Goal: Transaction & Acquisition: Book appointment/travel/reservation

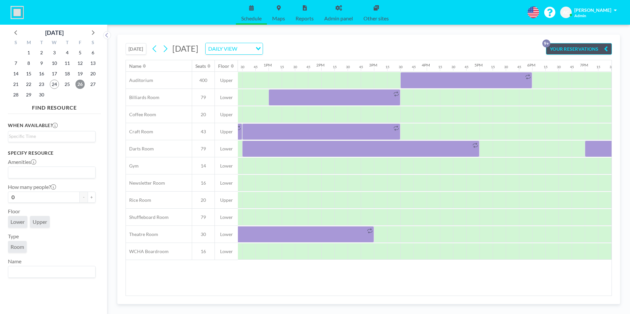
scroll to position [0, 632]
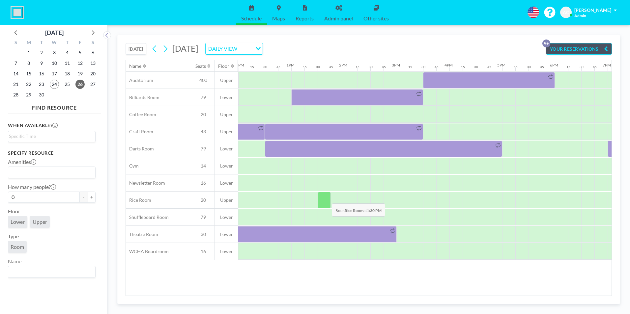
click at [327, 199] on div at bounding box center [324, 200] width 13 height 16
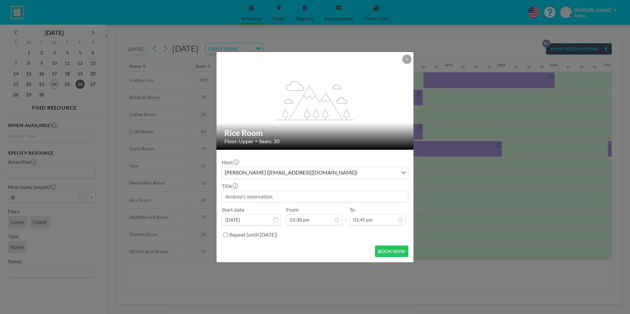
click at [286, 196] on input at bounding box center [315, 196] width 186 height 11
drag, startPoint x: 238, startPoint y: 197, endPoint x: 243, endPoint y: 196, distance: 5.1
click at [238, 197] on input "Food Truck (back-up in the event of rain)" at bounding box center [315, 196] width 186 height 11
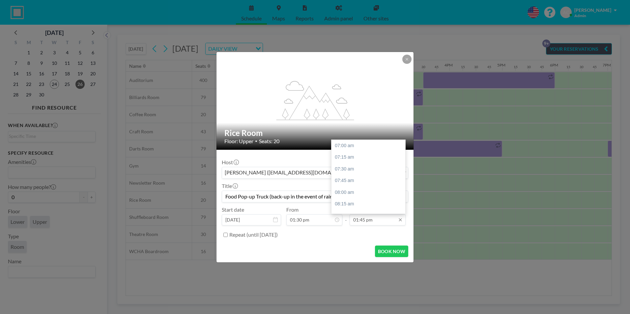
scroll to position [317, 0]
type input "Food Pop-up Truck (back-up in the event of rain)"
click at [356, 205] on div "03:00 pm" at bounding box center [370, 205] width 77 height 12
click at [351, 169] on div "03:30 pm" at bounding box center [370, 169] width 77 height 12
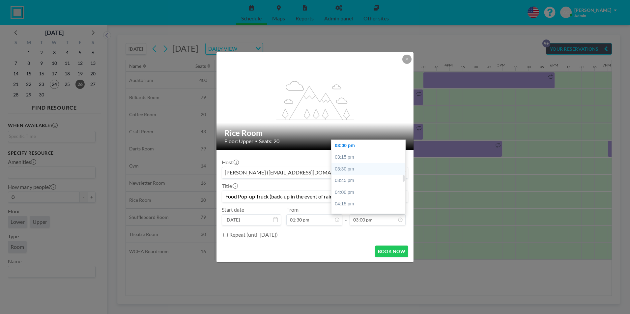
type input "03:30 pm"
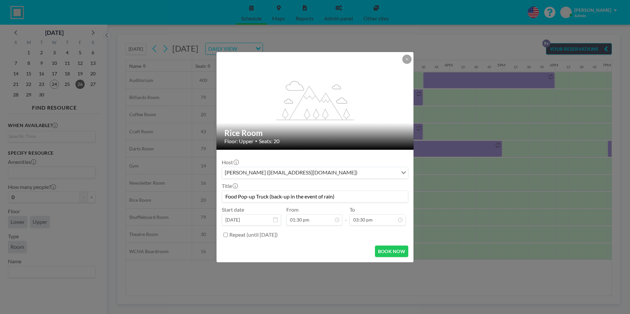
scroll to position [305, 0]
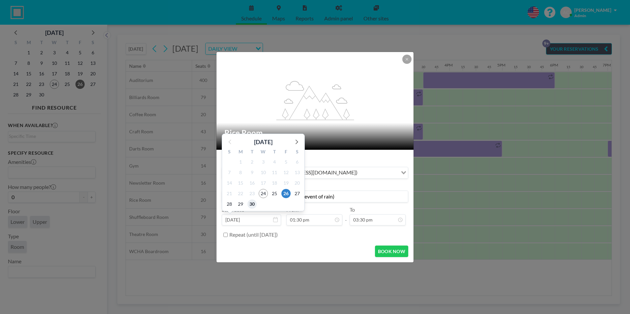
click at [252, 205] on span "30" at bounding box center [252, 204] width 9 height 9
type input "[DATE]"
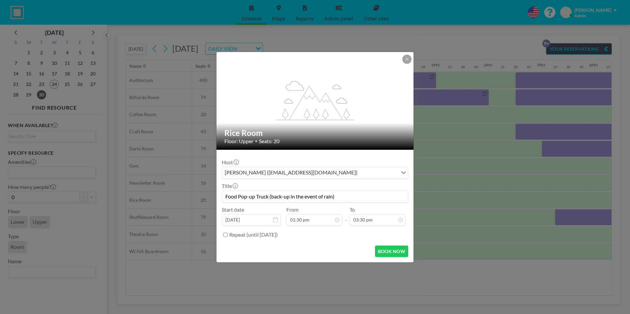
scroll to position [0, 699]
drag, startPoint x: 315, startPoint y: 60, endPoint x: 468, endPoint y: 100, distance: 158.6
click at [468, 100] on div "flex-grow: 1.2; Rice Room Floor: Upper • Seats: 20 Host [PERSON_NAME] ([EMAIL_A…" at bounding box center [315, 157] width 630 height 314
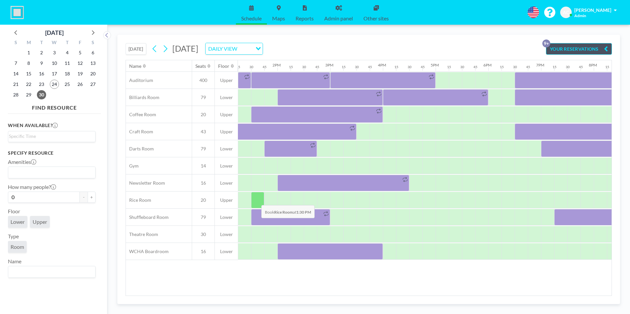
click at [256, 200] on div at bounding box center [257, 200] width 13 height 16
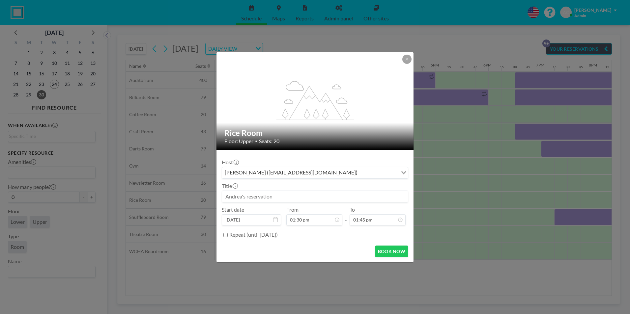
click at [258, 196] on input at bounding box center [315, 196] width 186 height 11
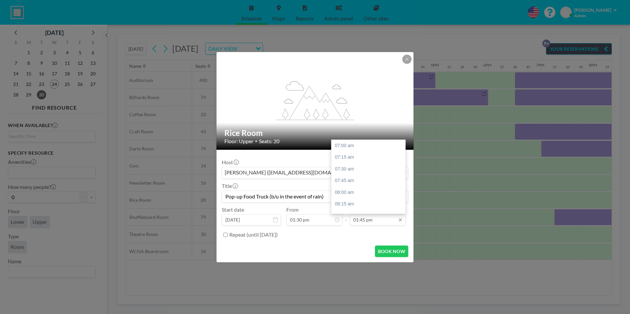
scroll to position [317, 0]
type input "Pop-up Food Truck (b/u in the event of rain)"
click at [365, 207] on div "03:00 pm" at bounding box center [370, 205] width 77 height 12
click at [370, 222] on input "03:00 pm" at bounding box center [378, 220] width 56 height 11
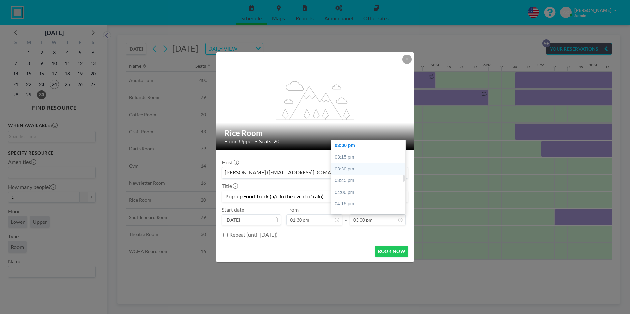
click at [355, 167] on div "03:30 pm" at bounding box center [370, 169] width 77 height 12
type input "03:30 pm"
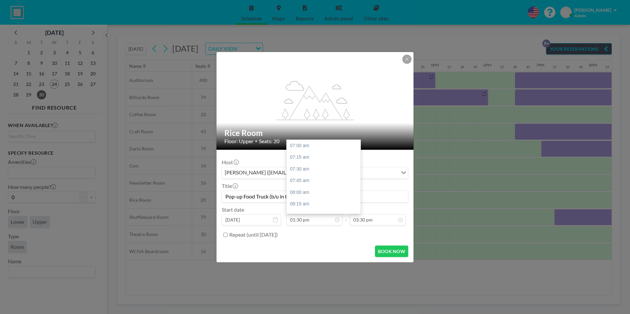
scroll to position [399, 0]
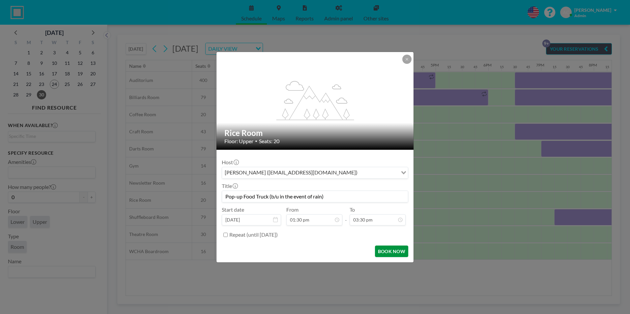
click at [388, 251] on button "BOOK NOW" at bounding box center [391, 252] width 33 height 12
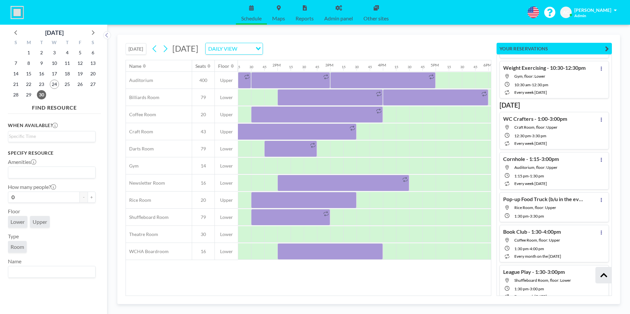
scroll to position [402, 0]
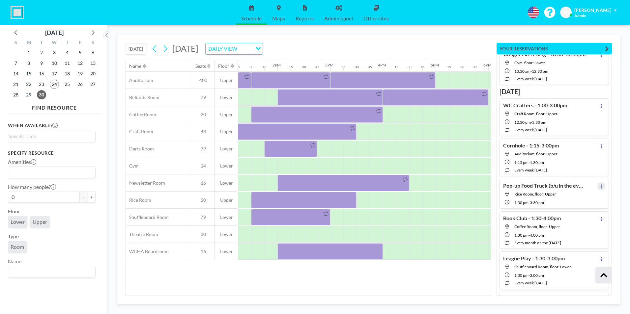
click at [600, 187] on icon at bounding box center [601, 187] width 3 height 4
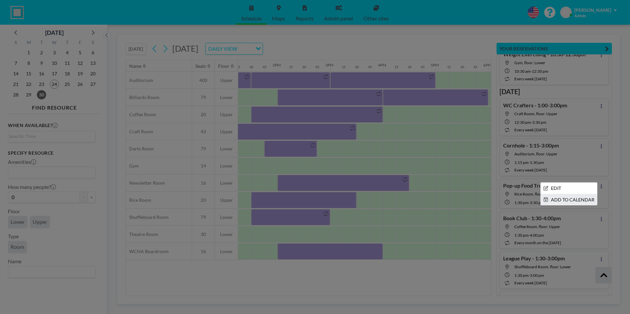
click at [571, 200] on li "ADD TO CALENDAR" at bounding box center [569, 199] width 56 height 11
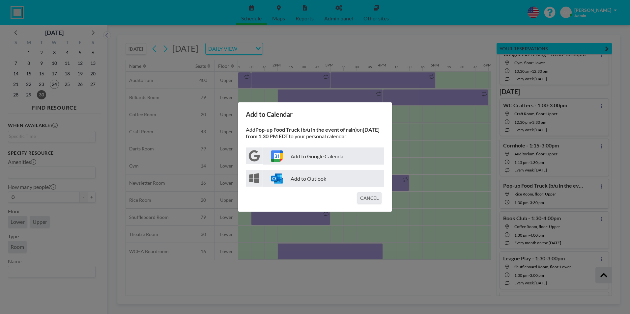
click at [323, 159] on p "Add to Google Calendar" at bounding box center [323, 156] width 121 height 17
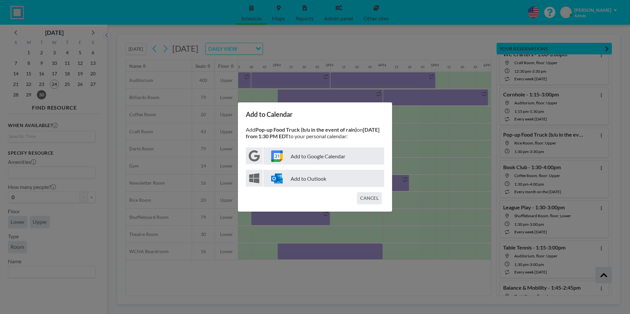
scroll to position [351, 0]
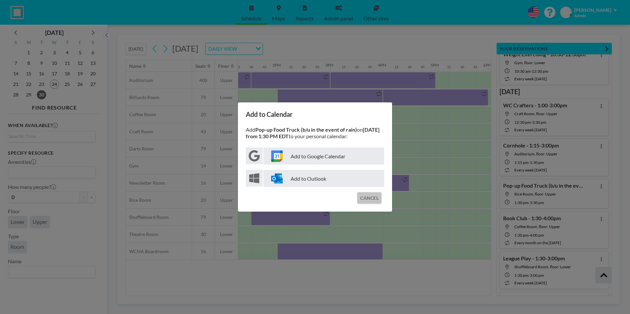
click at [368, 198] on button "CANCEL" at bounding box center [369, 198] width 24 height 12
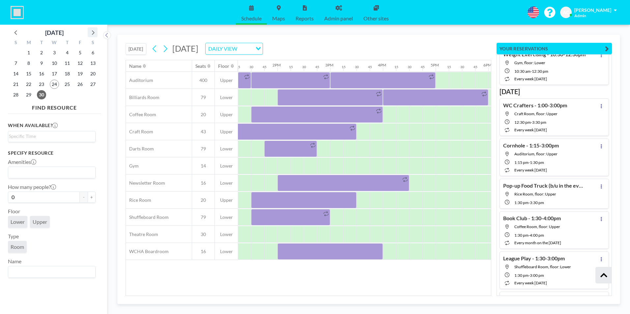
click at [91, 32] on icon at bounding box center [92, 32] width 9 height 9
click at [92, 32] on icon at bounding box center [92, 32] width 9 height 9
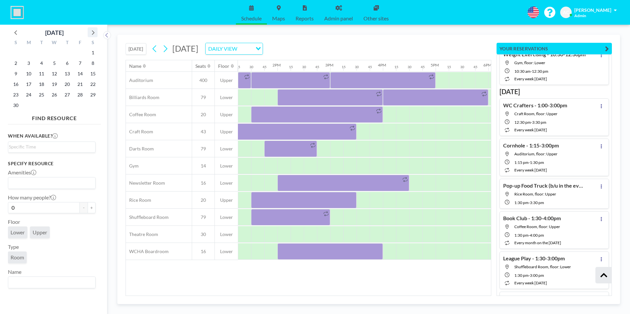
click at [92, 32] on icon at bounding box center [92, 32] width 9 height 9
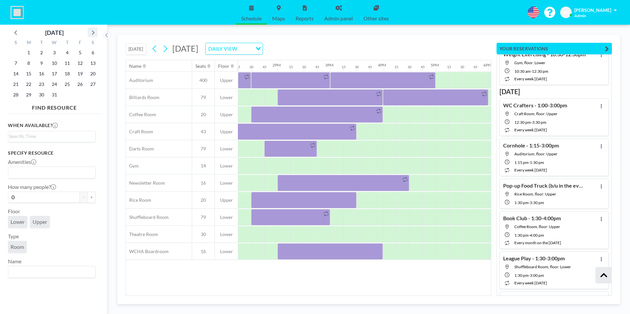
click at [92, 32] on icon at bounding box center [92, 32] width 9 height 9
click at [44, 73] on span "13" at bounding box center [41, 73] width 9 height 9
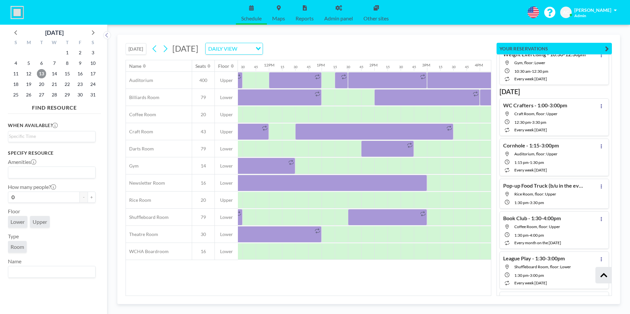
scroll to position [0, 622]
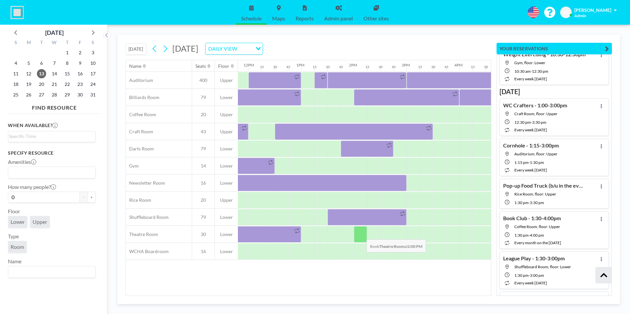
click at [361, 235] on div at bounding box center [360, 234] width 13 height 16
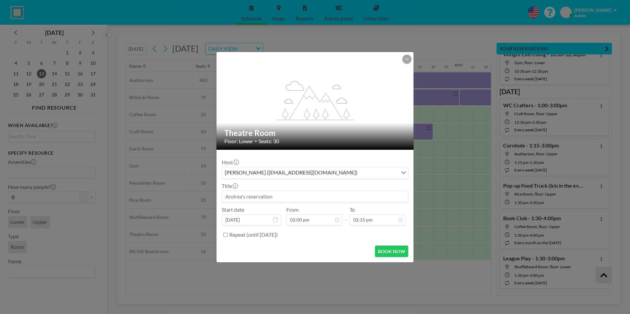
scroll to position [329, 0]
click at [270, 196] on input at bounding box center [315, 196] width 186 height 11
type input "Genealogy - 2:00-4:30pm"
click at [362, 222] on input "02:15 pm" at bounding box center [378, 220] width 56 height 11
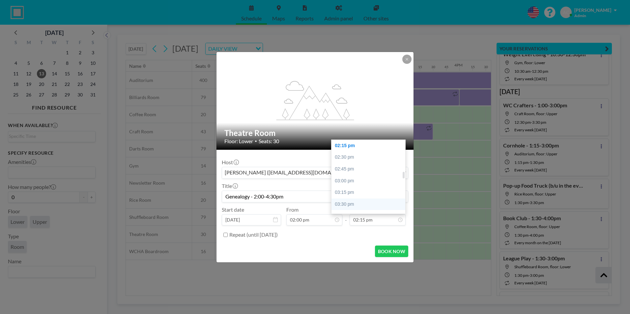
click at [357, 204] on div "03:30 pm" at bounding box center [370, 205] width 77 height 12
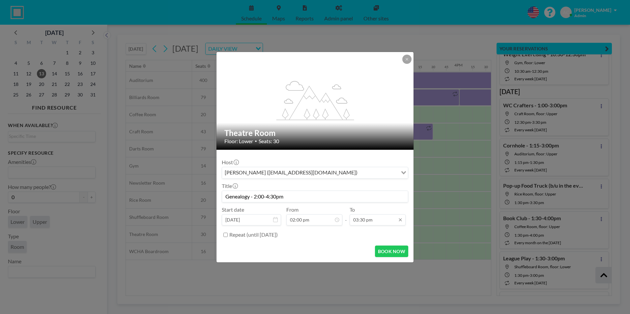
scroll to position [399, 0]
click at [348, 193] on div "04:30 pm" at bounding box center [370, 193] width 77 height 12
type input "04:30 pm"
click at [394, 251] on button "BOOK NOW" at bounding box center [391, 252] width 33 height 12
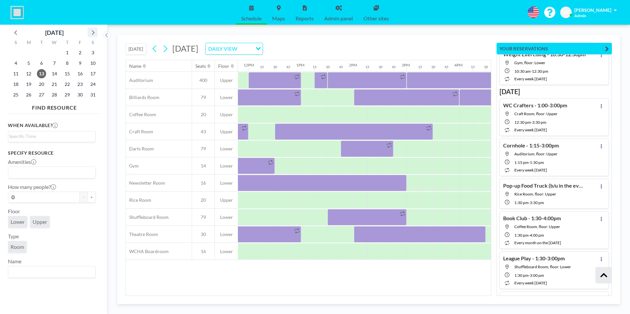
click at [92, 33] on icon at bounding box center [92, 32] width 9 height 9
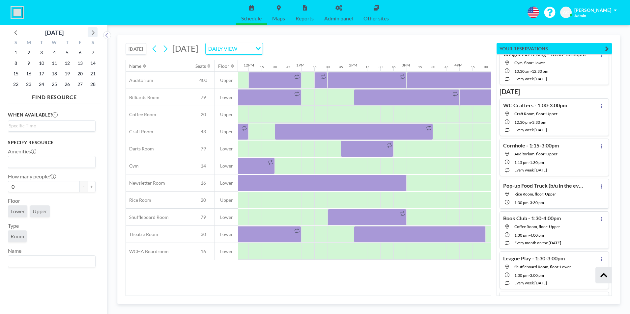
click at [92, 33] on icon at bounding box center [92, 32] width 9 height 9
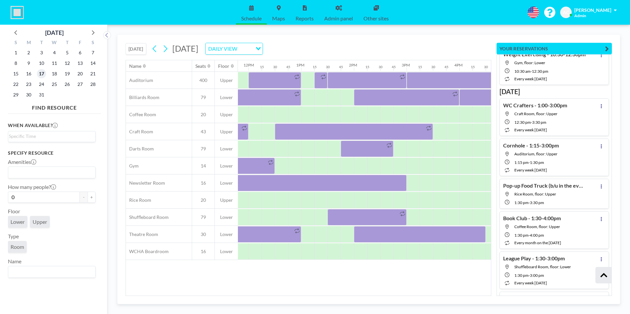
click at [43, 73] on span "17" at bounding box center [41, 73] width 9 height 9
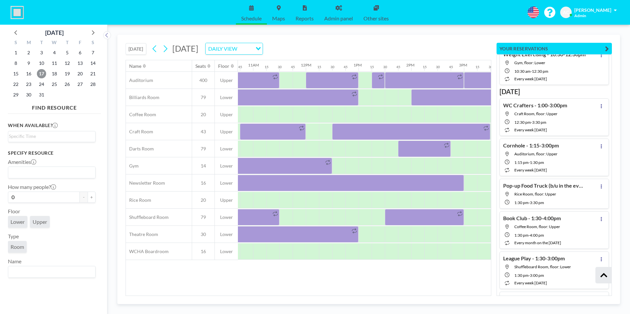
scroll to position [0, 622]
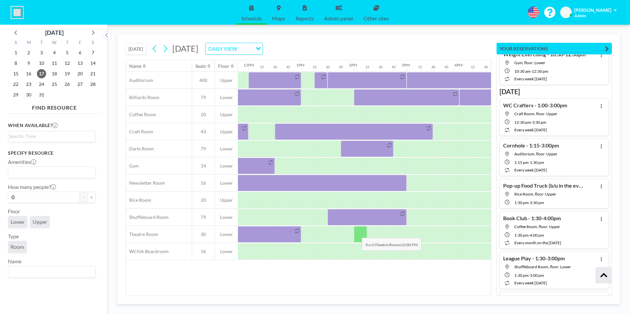
click at [357, 233] on div at bounding box center [360, 234] width 13 height 16
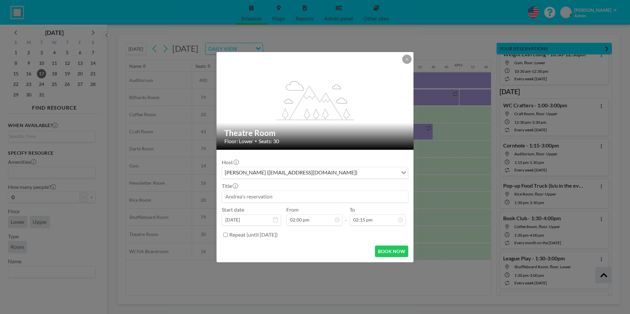
click at [276, 197] on input at bounding box center [315, 196] width 186 height 11
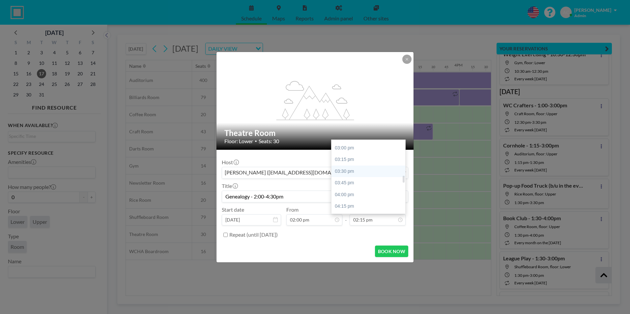
scroll to position [406, 0]
type input "Genealogy - 2:00-4:30pm"
click at [354, 187] on div "04:30 pm" at bounding box center [370, 186] width 77 height 12
type input "04:30 pm"
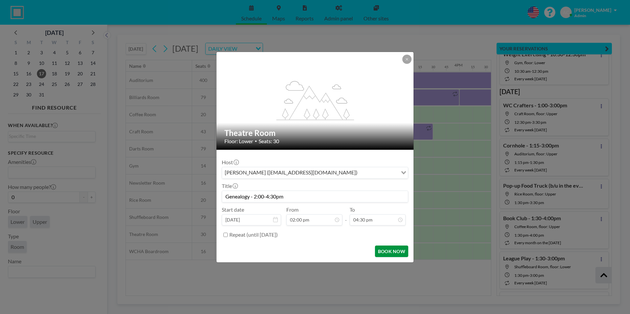
scroll to position [446, 0]
click at [392, 251] on button "BOOK NOW" at bounding box center [391, 252] width 33 height 12
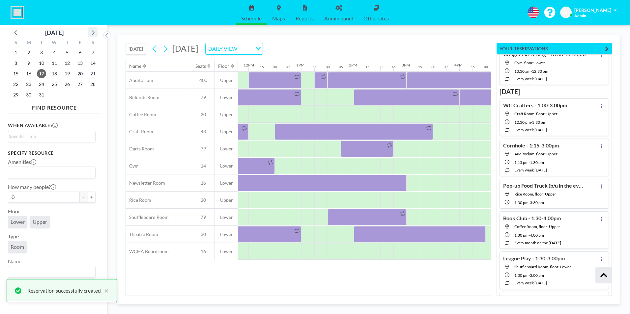
click at [93, 32] on icon at bounding box center [93, 32] width 3 height 5
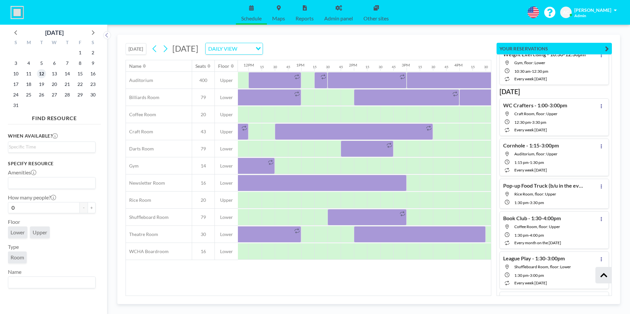
click at [41, 75] on span "12" at bounding box center [41, 73] width 9 height 9
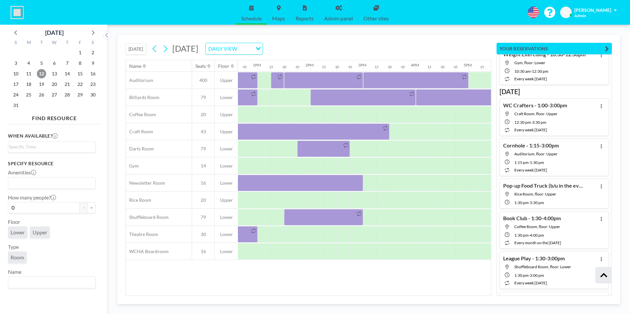
scroll to position [0, 683]
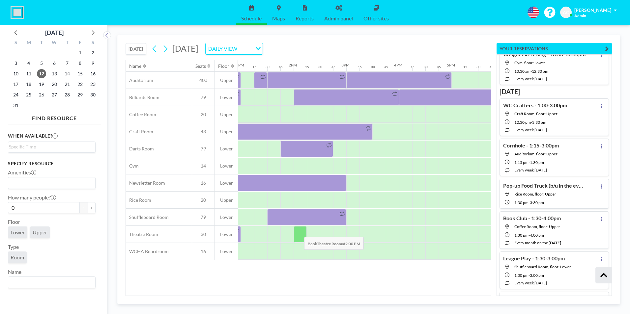
click at [299, 232] on div at bounding box center [300, 234] width 13 height 16
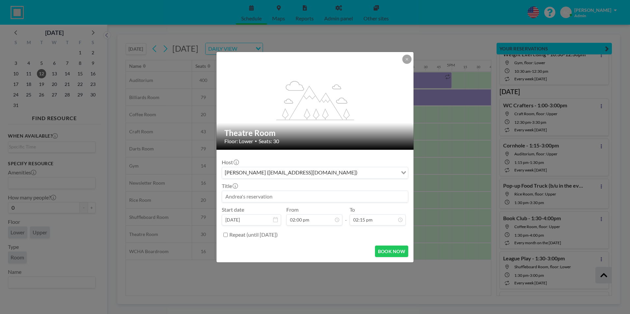
click at [268, 197] on input at bounding box center [315, 196] width 186 height 11
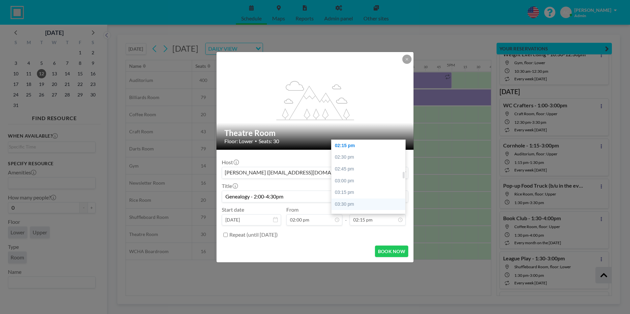
type input "Genealogy - 2:00-4:30pm"
click at [362, 206] on div "03:30 pm" at bounding box center [370, 205] width 77 height 12
click at [360, 191] on div "04:30 pm" at bounding box center [370, 193] width 77 height 12
type input "04:30 pm"
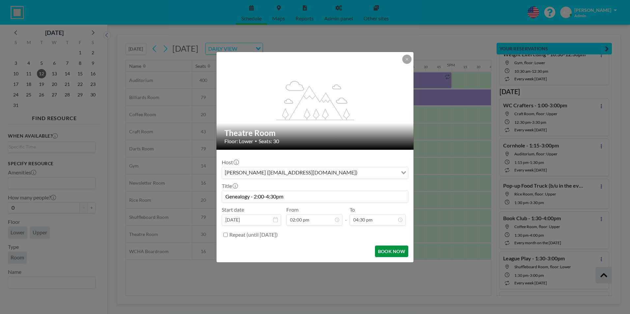
scroll to position [446, 0]
click at [388, 251] on button "BOOK NOW" at bounding box center [391, 252] width 33 height 12
